Goal: Transaction & Acquisition: Purchase product/service

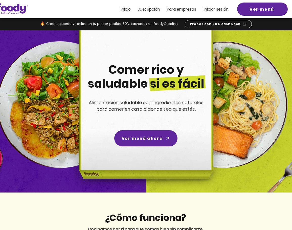
click at [219, 4] on div at bounding box center [146, 9] width 292 height 18
click at [218, 7] on span "Iniciar sesión" at bounding box center [216, 9] width 25 height 6
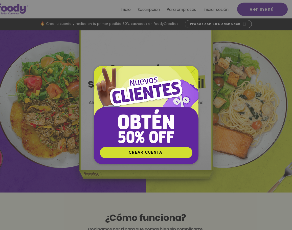
click at [196, 67] on img "Nuevos suscriptores 50% off" at bounding box center [146, 106] width 105 height 81
click at [193, 70] on icon "Volver al sitio" at bounding box center [193, 71] width 4 height 4
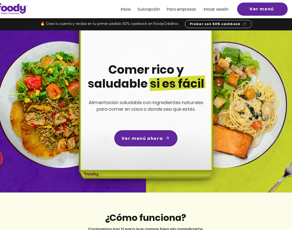
click at [212, 10] on span "Iniciar sesión" at bounding box center [216, 9] width 25 height 6
click at [124, 14] on div at bounding box center [146, 9] width 292 height 18
click at [124, 11] on span "Inicio" at bounding box center [126, 9] width 10 height 6
click at [149, 11] on span "Suscripción" at bounding box center [149, 9] width 23 height 6
click at [160, 6] on span "Suscripción" at bounding box center [149, 9] width 23 height 6
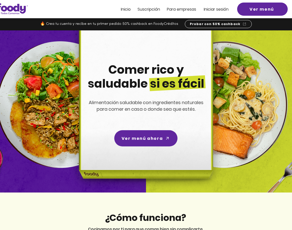
click at [130, 13] on div at bounding box center [146, 9] width 292 height 18
click at [128, 9] on span "Inicio" at bounding box center [126, 9] width 10 height 6
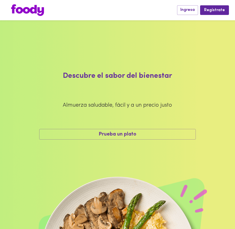
scroll to position [21, 0]
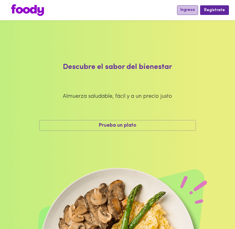
click at [195, 9] on span "Ingresa" at bounding box center [187, 10] width 14 height 5
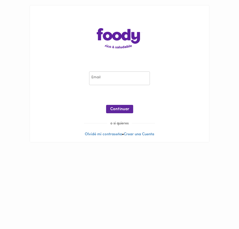
click at [104, 79] on input "email" at bounding box center [119, 78] width 61 height 14
click at [111, 81] on input "email" at bounding box center [119, 78] width 61 height 14
click at [0, 147] on com-1password-button at bounding box center [0, 147] width 0 height 0
type input "erik.martinez@storicard.com"
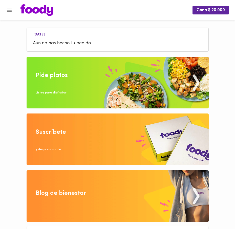
click at [8, 11] on icon "Menu" at bounding box center [9, 10] width 5 height 3
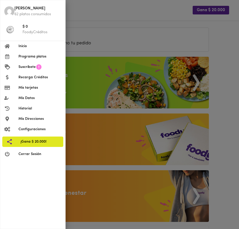
click at [86, 43] on div at bounding box center [119, 114] width 239 height 229
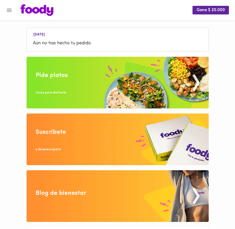
click at [78, 78] on img at bounding box center [118, 83] width 182 height 52
click at [104, 68] on img at bounding box center [118, 83] width 182 height 52
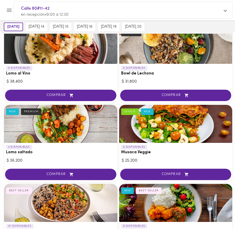
scroll to position [100, 0]
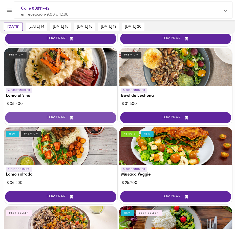
click at [68, 117] on span "COMPRAR" at bounding box center [60, 117] width 99 height 4
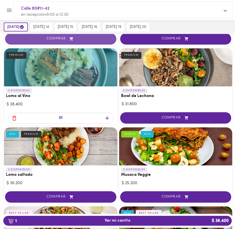
scroll to position [100, 0]
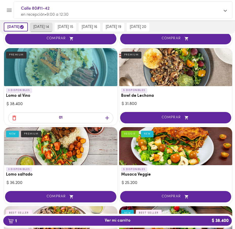
click at [52, 30] on button "jueves 14" at bounding box center [41, 27] width 22 height 9
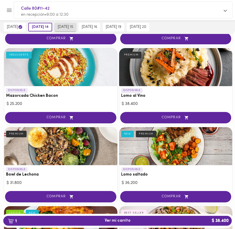
click at [67, 26] on span "viernes 15" at bounding box center [65, 27] width 15 height 5
click at [22, 26] on icon "button" at bounding box center [20, 27] width 4 height 4
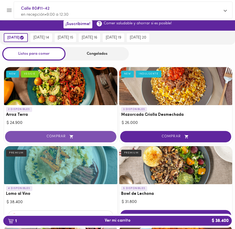
scroll to position [0, 0]
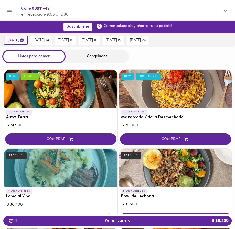
click at [83, 58] on div "Congelados" at bounding box center [97, 56] width 63 height 13
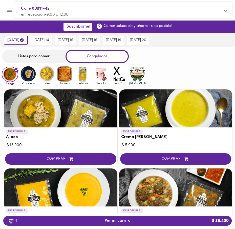
click at [95, 55] on div "Congelados" at bounding box center [97, 56] width 63 height 13
click at [100, 77] on img at bounding box center [101, 74] width 16 height 16
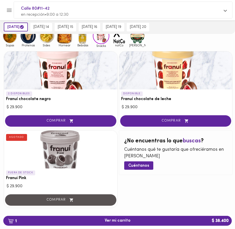
scroll to position [40, 0]
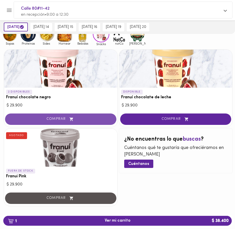
click at [77, 119] on span "COMPRAR" at bounding box center [60, 119] width 99 height 4
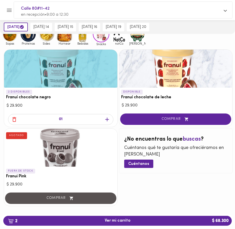
click at [30, 38] on img at bounding box center [28, 34] width 16 height 16
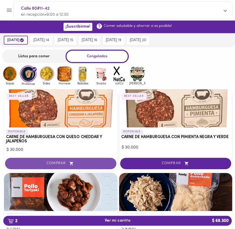
click at [64, 162] on span "COMPRAR" at bounding box center [60, 163] width 99 height 4
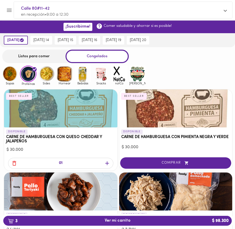
click at [12, 12] on icon "Menu" at bounding box center [9, 10] width 6 height 6
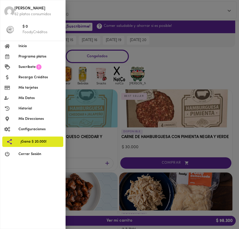
click at [181, 62] on div at bounding box center [119, 114] width 239 height 229
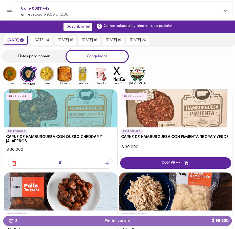
click at [122, 220] on span "3 Ver mi carrito $ 98.300" at bounding box center [118, 220] width 26 height 5
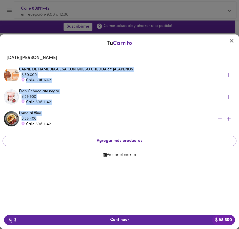
drag, startPoint x: 41, startPoint y: 116, endPoint x: 15, endPoint y: 70, distance: 53.8
click at [15, 70] on div "Miércoles 13 de agosto CARNE DE HAMBURGUESA CON QUESO CHEDDAR Y JALAPEÑOS $ 30.…" at bounding box center [120, 91] width 234 height 78
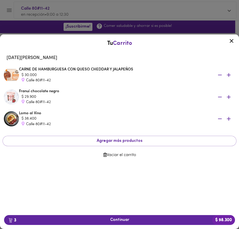
click at [82, 202] on div "Tu Carrito Miércoles 13 de agosto CARNE DE HAMBURGUESA CON QUESO CHEDDAR Y JALA…" at bounding box center [119, 122] width 239 height 176
click at [113, 217] on button "3 Continuar $ 98.300" at bounding box center [119, 220] width 231 height 10
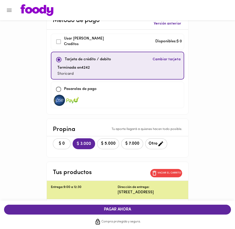
scroll to position [20, 0]
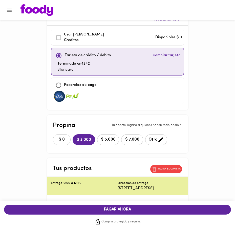
click at [69, 139] on button "$ 0" at bounding box center [62, 139] width 18 height 11
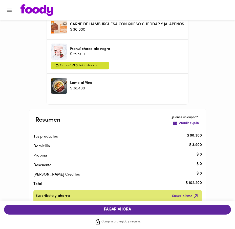
scroll to position [207, 0]
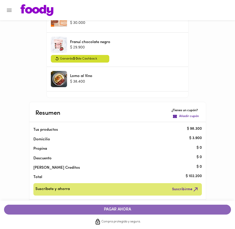
click at [109, 208] on span "PAGAR AHORA" at bounding box center [117, 209] width 217 height 5
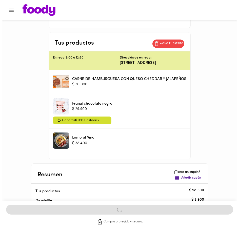
scroll to position [0, 0]
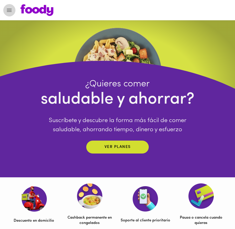
click at [11, 11] on icon "Menu" at bounding box center [9, 10] width 5 height 3
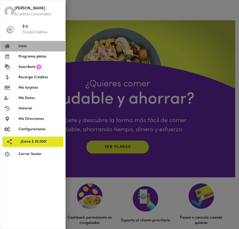
click at [19, 46] on span "Inicio" at bounding box center [39, 46] width 43 height 5
